Goal: Information Seeking & Learning: Learn about a topic

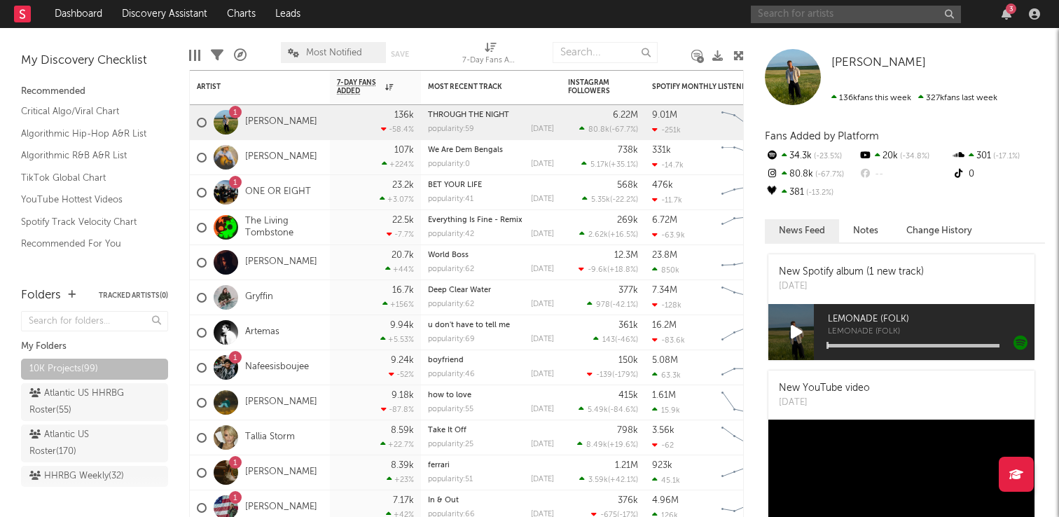
click at [847, 19] on input "text" at bounding box center [856, 15] width 210 height 18
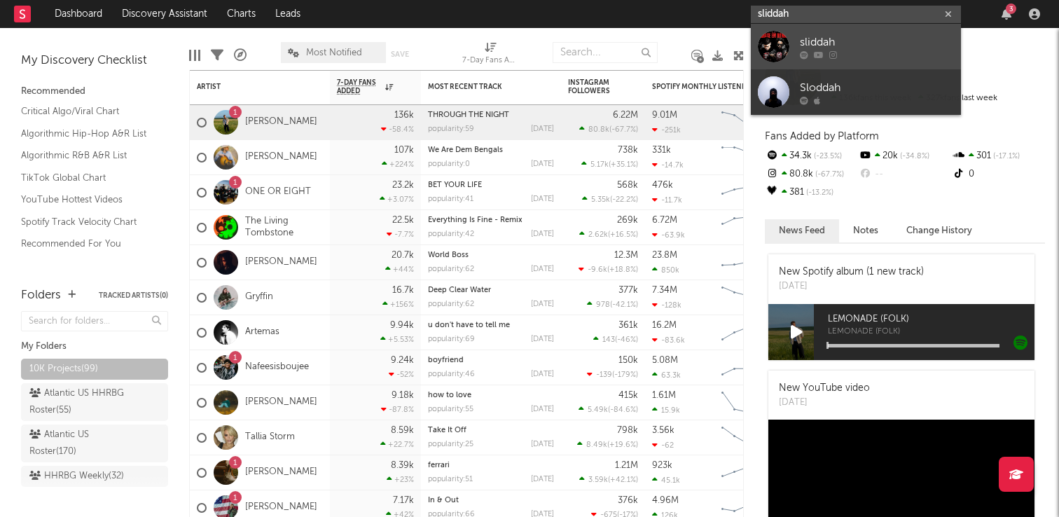
type input "sliddah"
click at [891, 53] on div at bounding box center [877, 54] width 154 height 8
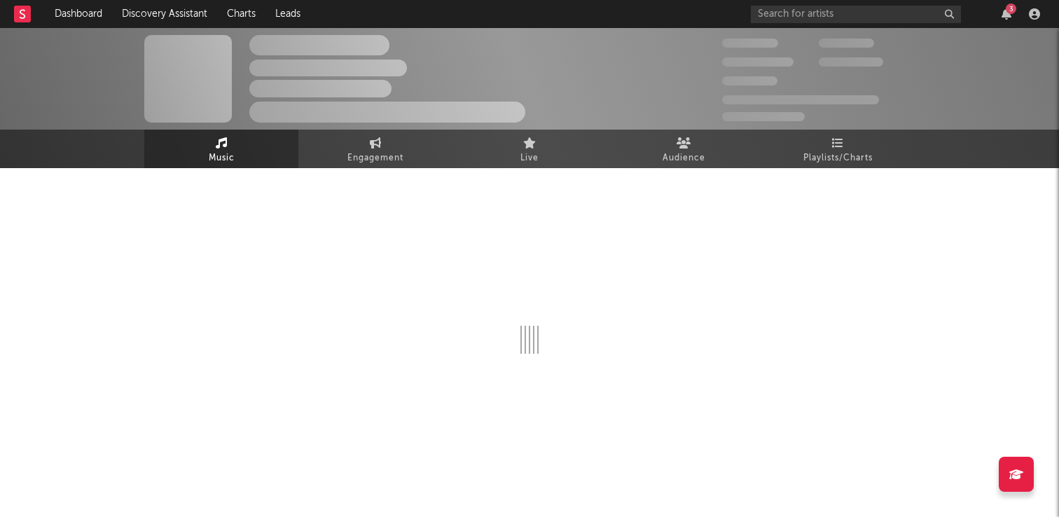
select select "1w"
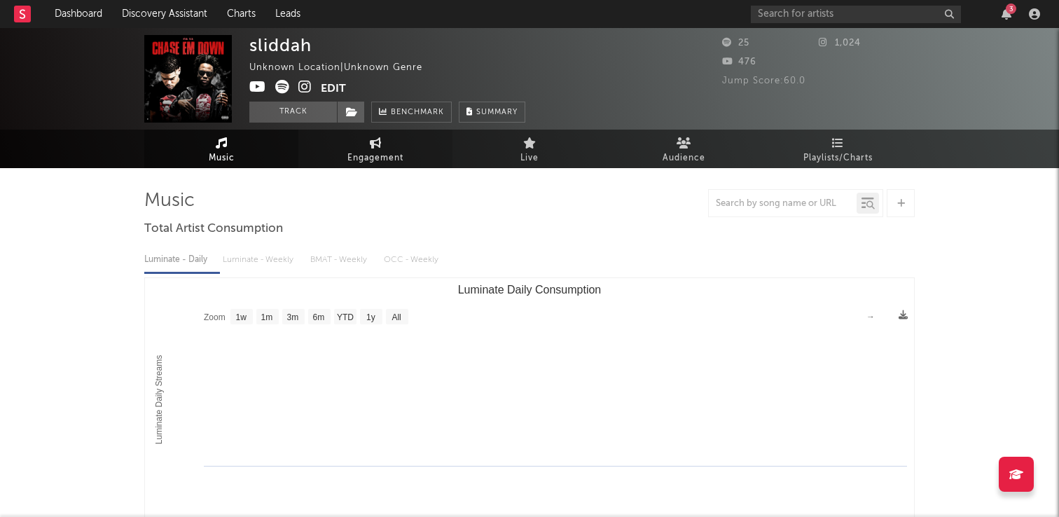
click at [386, 151] on span "Engagement" at bounding box center [375, 158] width 56 height 17
select select "1w"
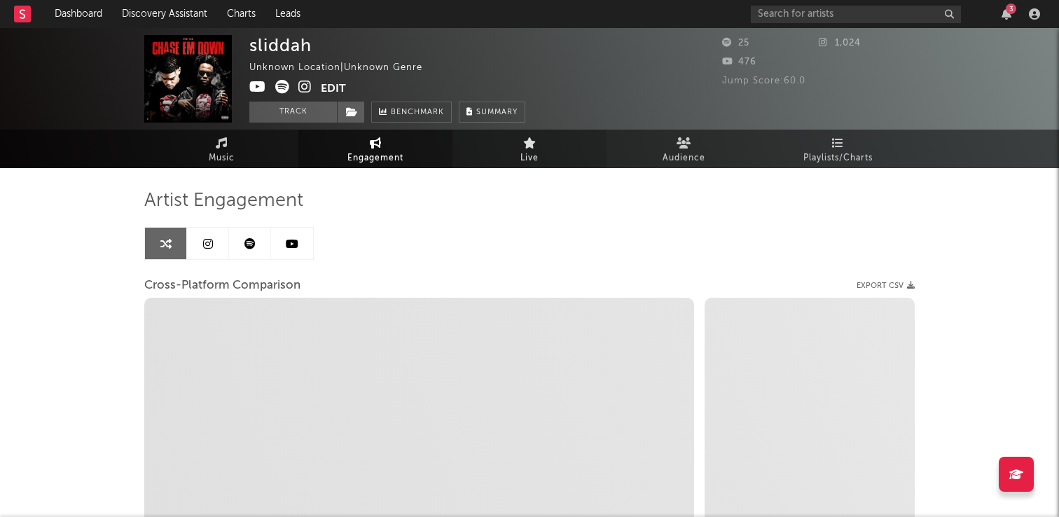
click at [516, 149] on link "Live" at bounding box center [530, 149] width 154 height 39
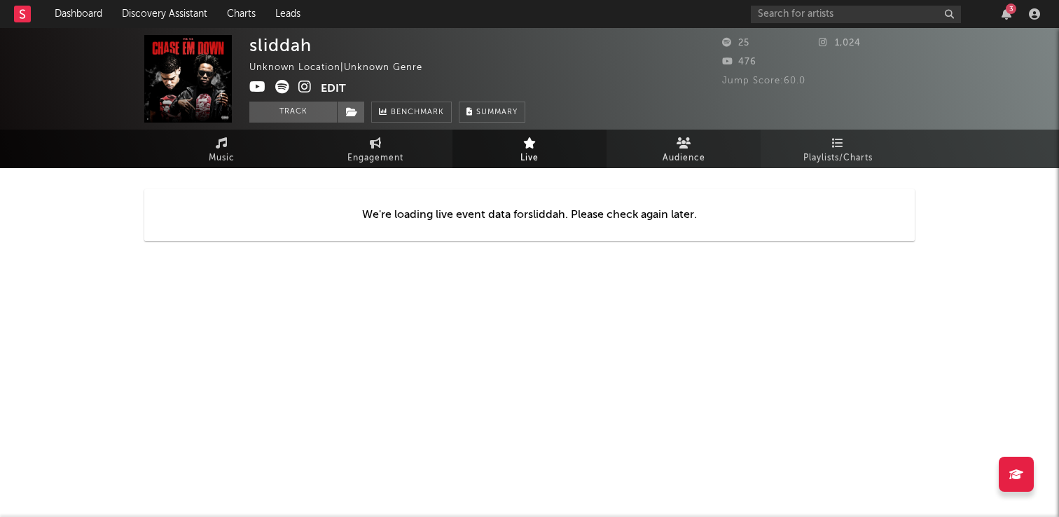
click at [689, 151] on span "Audience" at bounding box center [684, 158] width 43 height 17
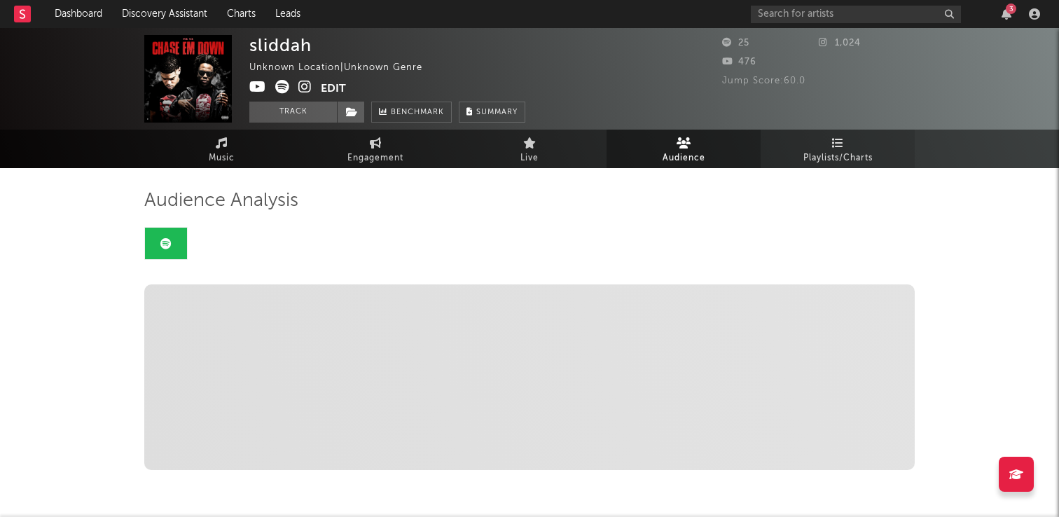
click at [842, 154] on span "Playlists/Charts" at bounding box center [838, 158] width 69 height 17
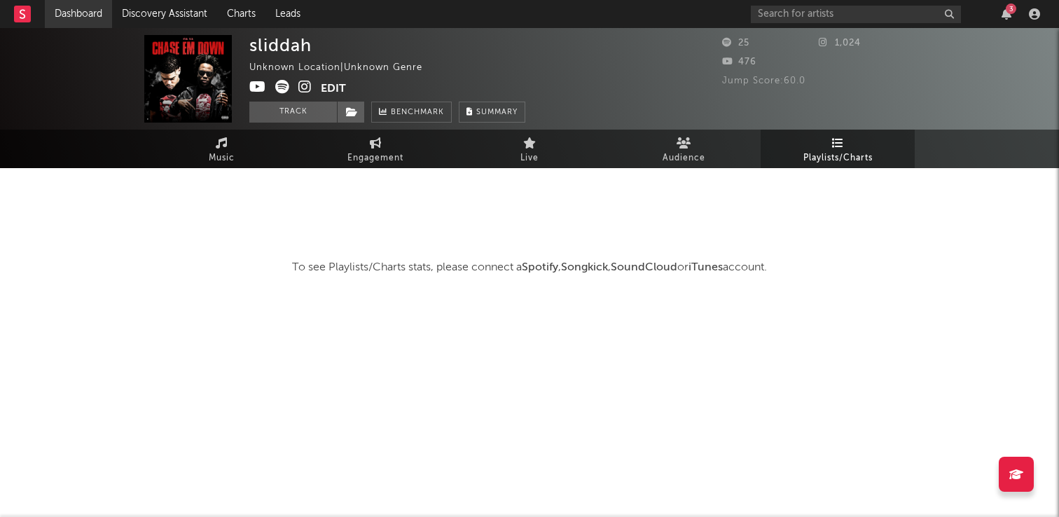
click at [90, 12] on link "Dashboard" at bounding box center [78, 14] width 67 height 28
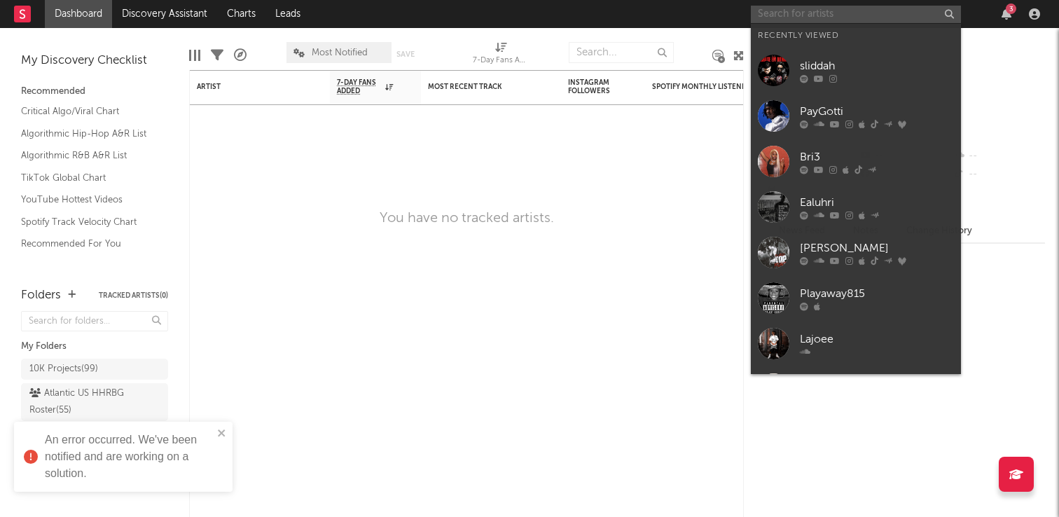
click at [812, 18] on input "text" at bounding box center [856, 15] width 210 height 18
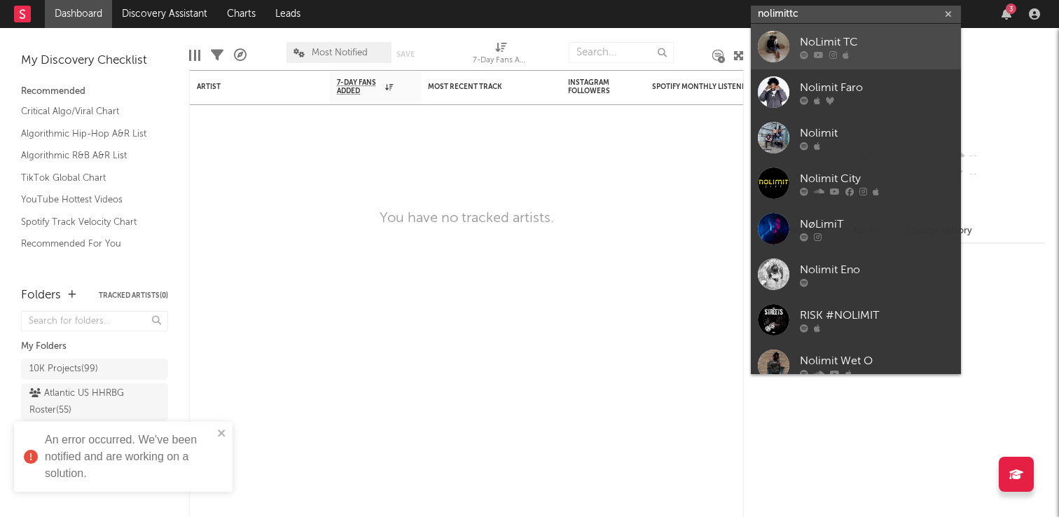
type input "nolimittc"
click at [898, 43] on div "NoLimit TC" at bounding box center [877, 42] width 154 height 17
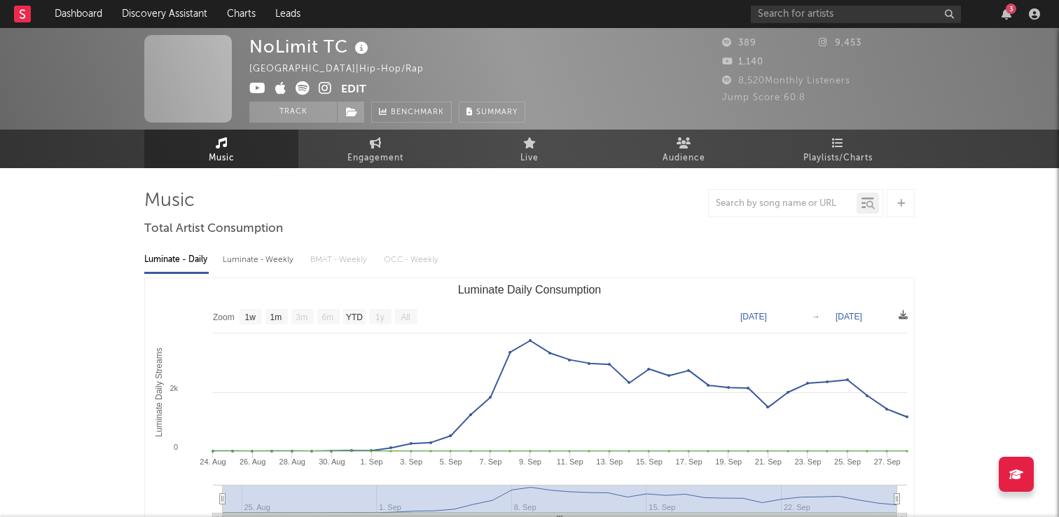
select select "1w"
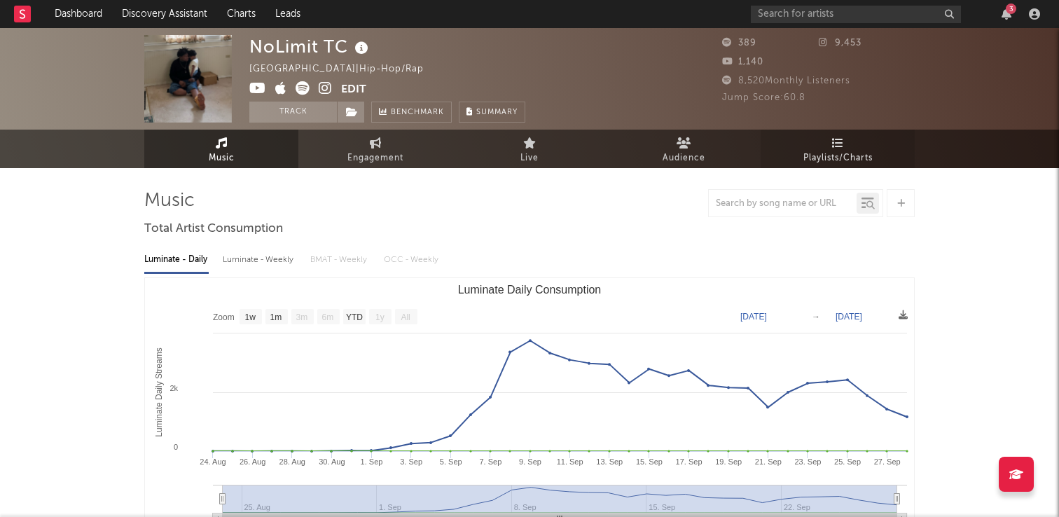
click at [856, 139] on link "Playlists/Charts" at bounding box center [838, 149] width 154 height 39
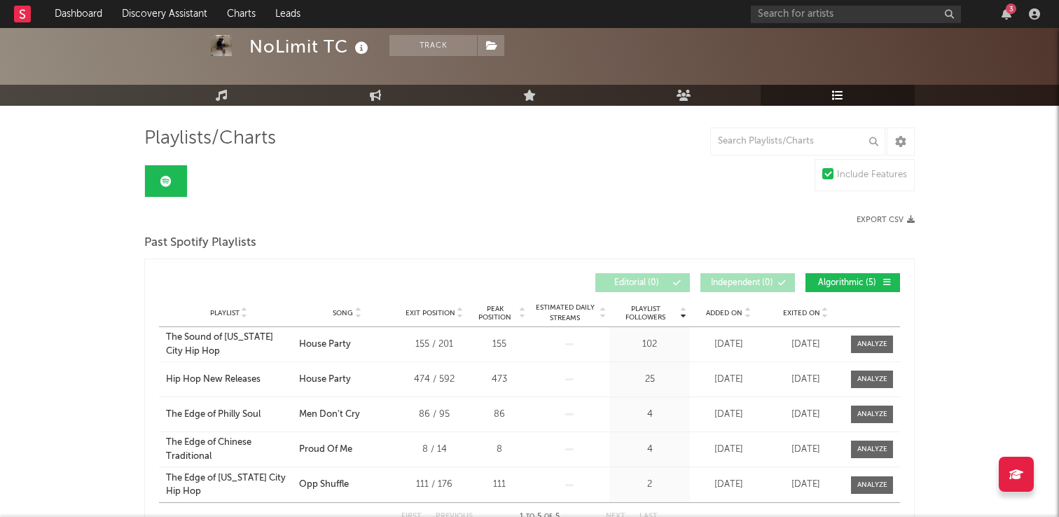
scroll to position [74, 0]
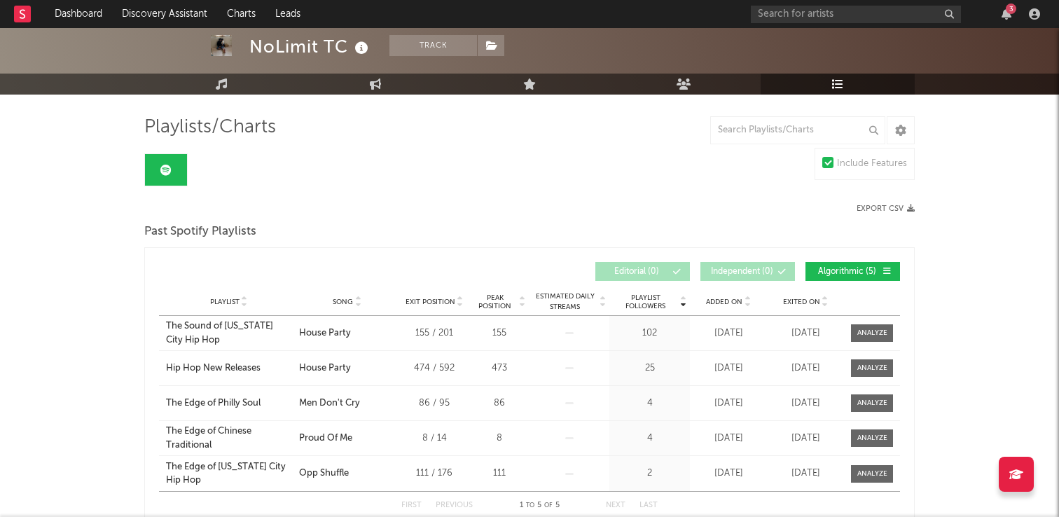
click at [737, 293] on div "Playlist City Song Exit Position Peak Position Estimated Daily Streams Playlist…" at bounding box center [529, 302] width 741 height 28
click at [737, 301] on span "Added On" at bounding box center [724, 302] width 36 height 8
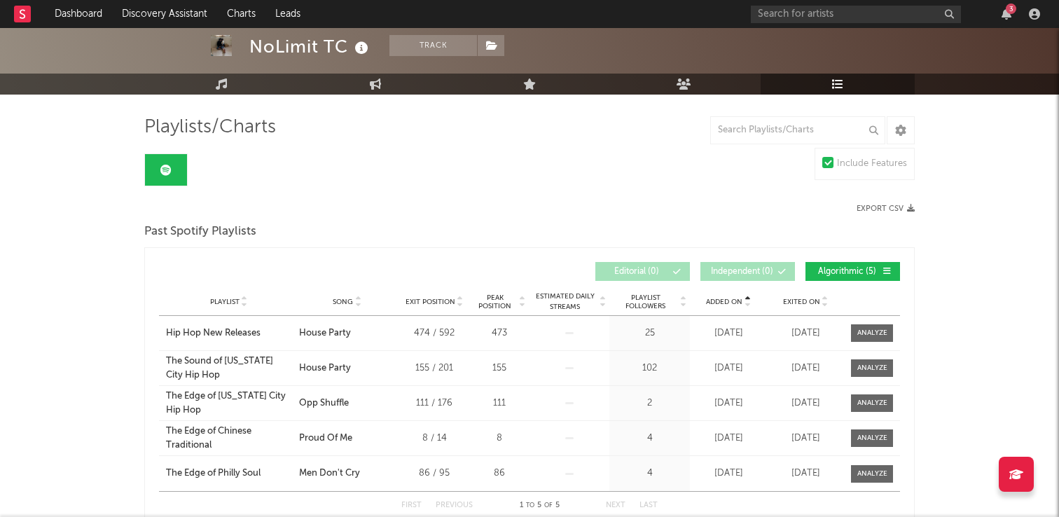
click at [737, 301] on span "Added On" at bounding box center [724, 302] width 36 height 8
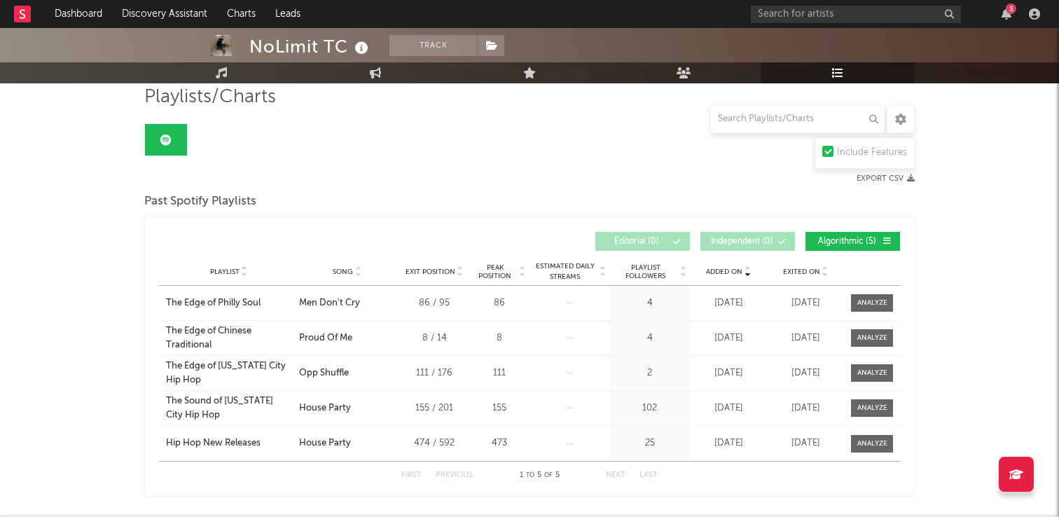
scroll to position [0, 0]
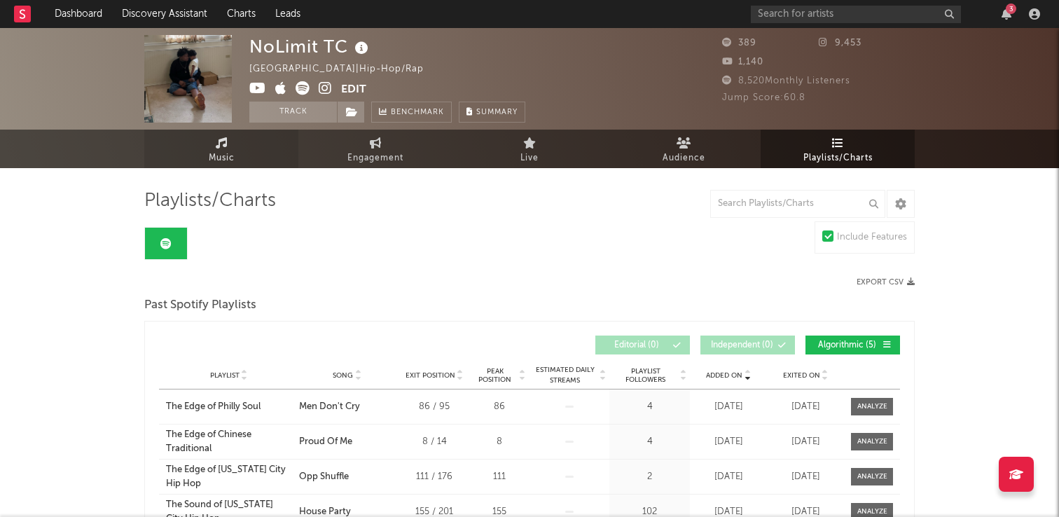
click at [218, 154] on span "Music" at bounding box center [222, 158] width 26 height 17
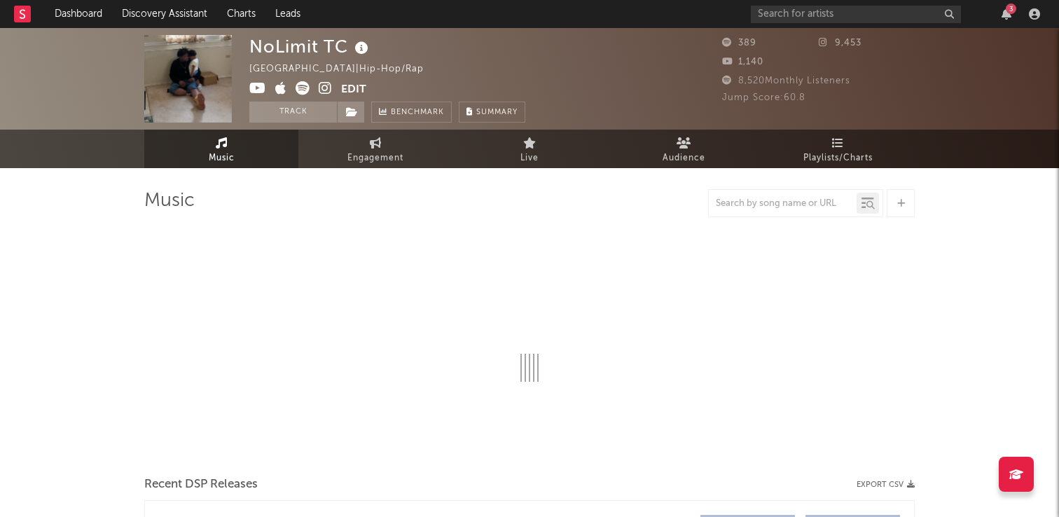
select select "1w"
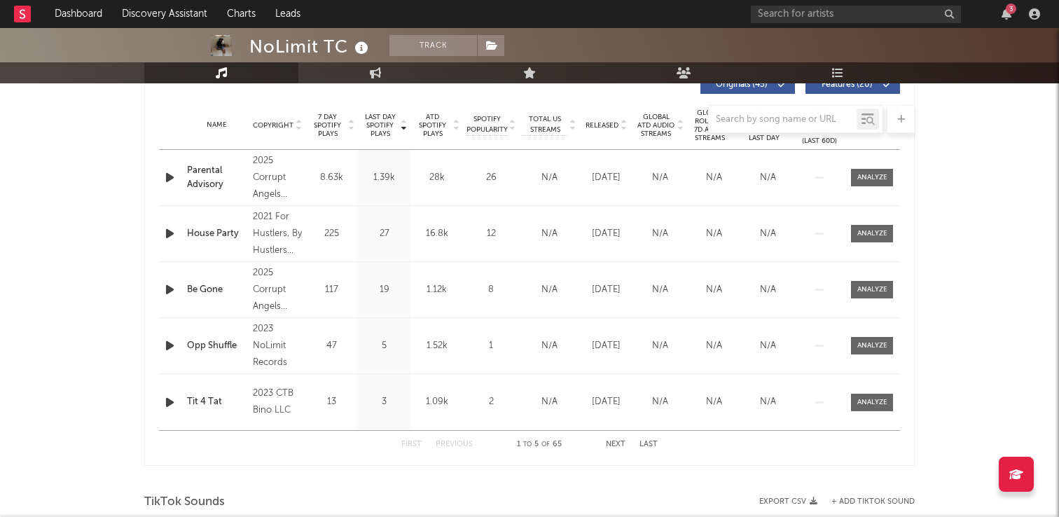
scroll to position [567, 0]
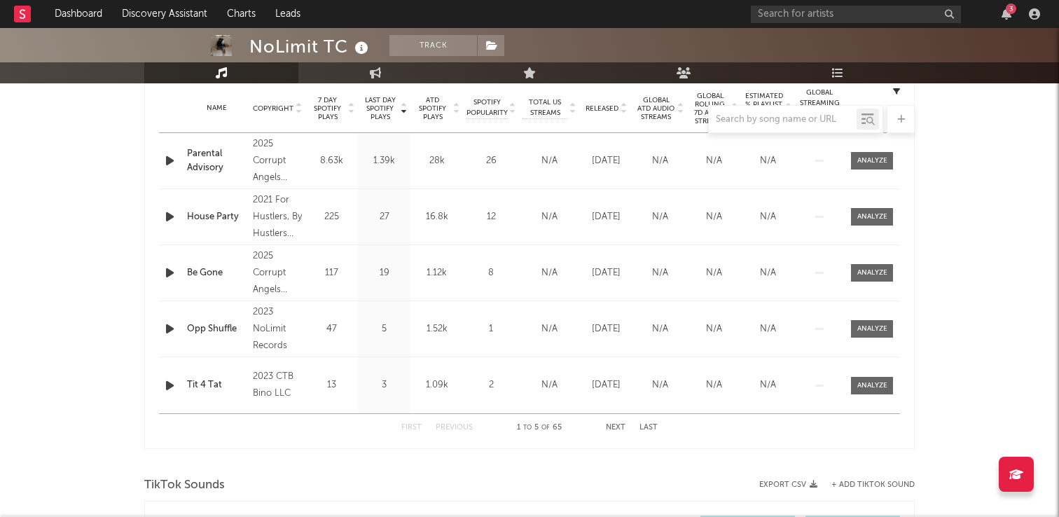
click at [862, 151] on div "Name Parental Advisory Copyright 2025 Corrupt Angels Club Label Corrupt Angels …" at bounding box center [529, 160] width 741 height 55
